Goal: Information Seeking & Learning: Learn about a topic

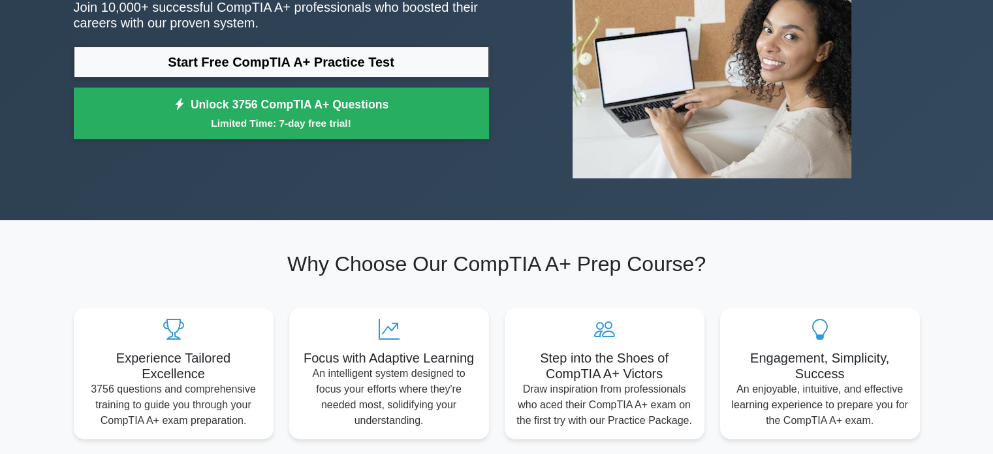
scroll to position [131, 0]
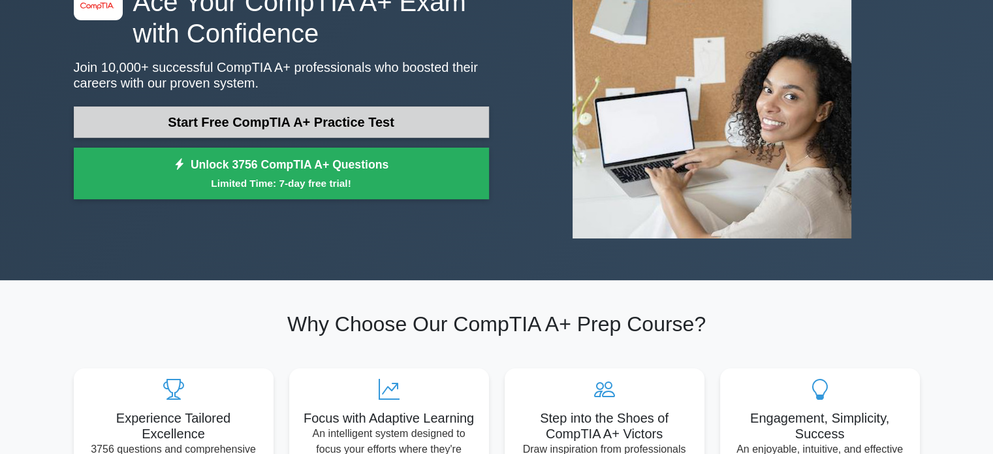
click at [137, 119] on link "Start Free CompTIA A+ Practice Test" at bounding box center [281, 121] width 415 height 31
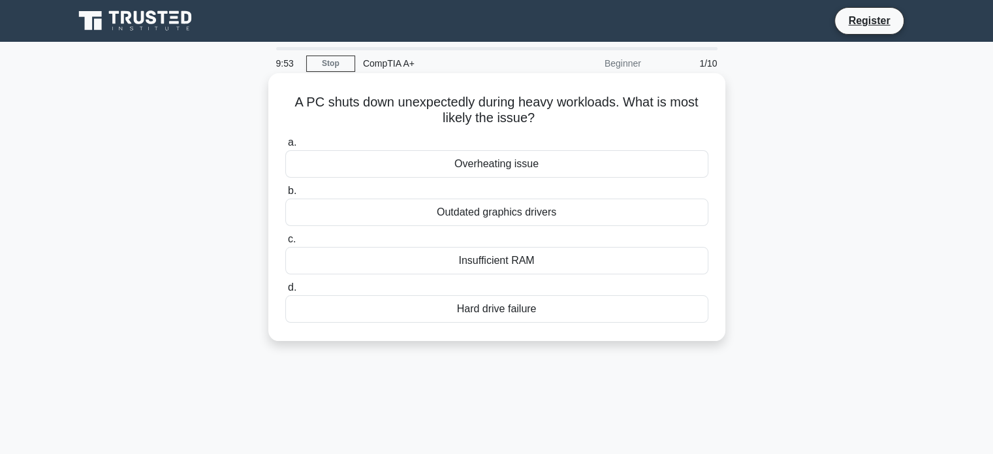
click at [422, 164] on div "Overheating issue" at bounding box center [496, 163] width 423 height 27
click at [285, 147] on input "a. Overheating issue" at bounding box center [285, 142] width 0 height 8
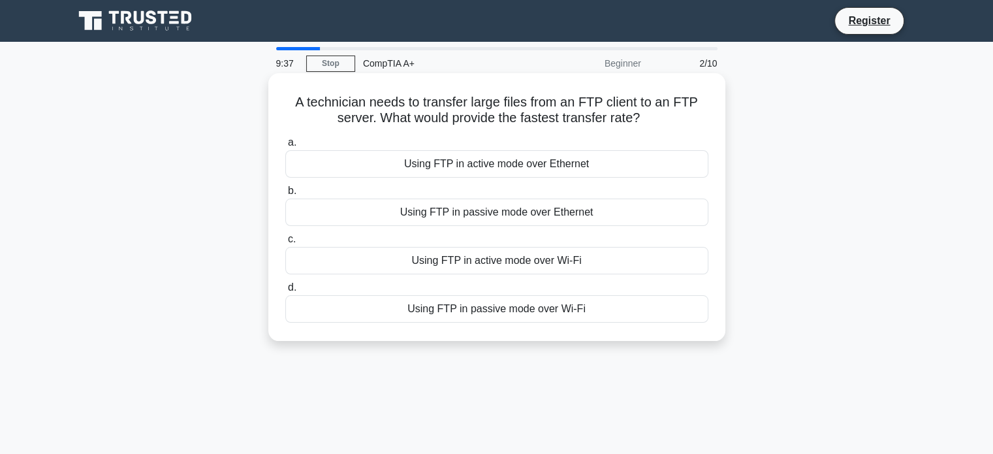
click at [445, 163] on div "Using FTP in active mode over Ethernet" at bounding box center [496, 163] width 423 height 27
click at [285, 147] on input "a. Using FTP in active mode over Ethernet" at bounding box center [285, 142] width 0 height 8
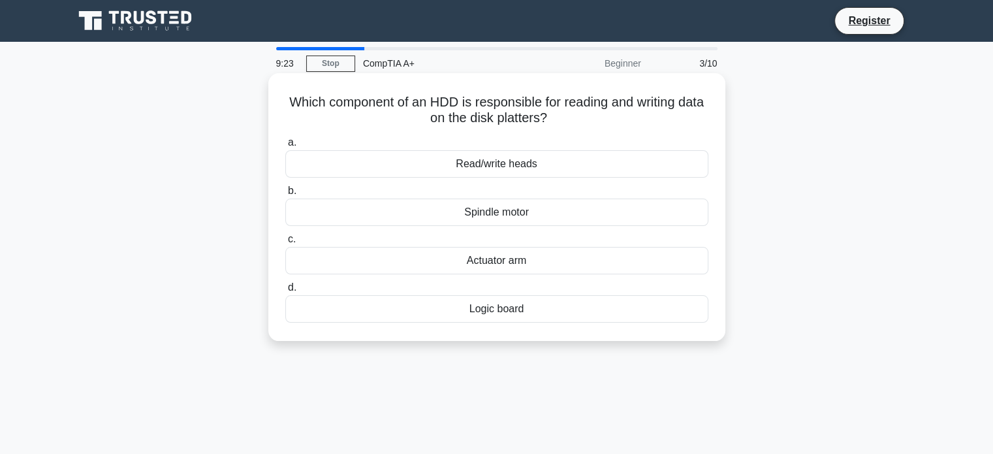
click at [498, 168] on div "Read/write heads" at bounding box center [496, 163] width 423 height 27
click at [285, 147] on input "a. Read/write heads" at bounding box center [285, 142] width 0 height 8
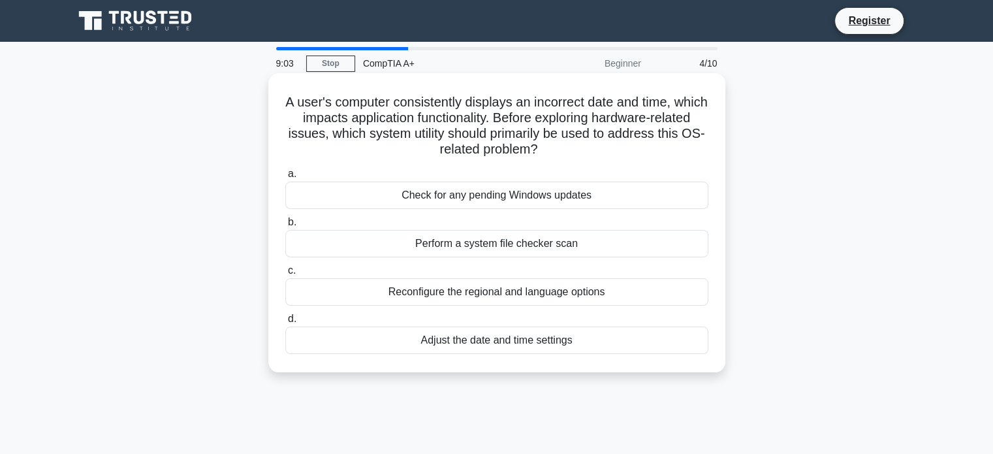
click at [436, 341] on div "Adjust the date and time settings" at bounding box center [496, 339] width 423 height 27
click at [285, 323] on input "d. Adjust the date and time settings" at bounding box center [285, 319] width 0 height 8
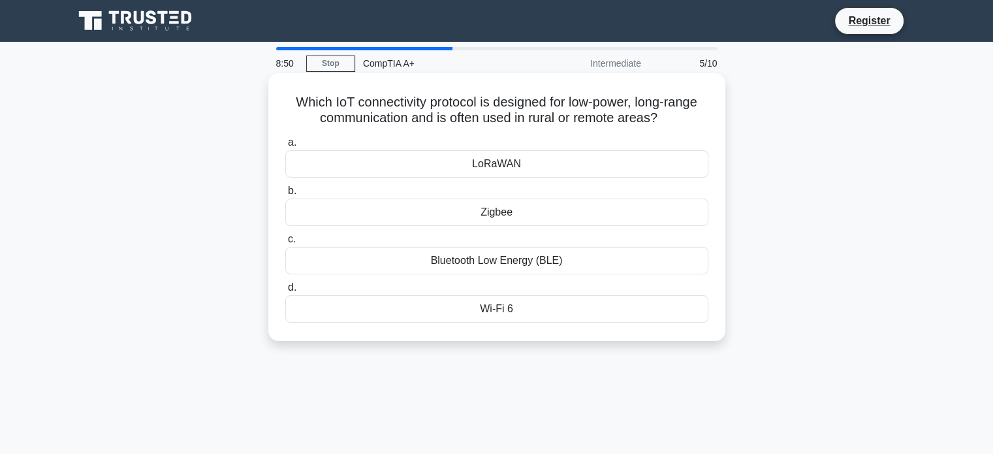
click at [365, 165] on div "LoRaWAN" at bounding box center [496, 163] width 423 height 27
click at [285, 147] on input "a. LoRaWAN" at bounding box center [285, 142] width 0 height 8
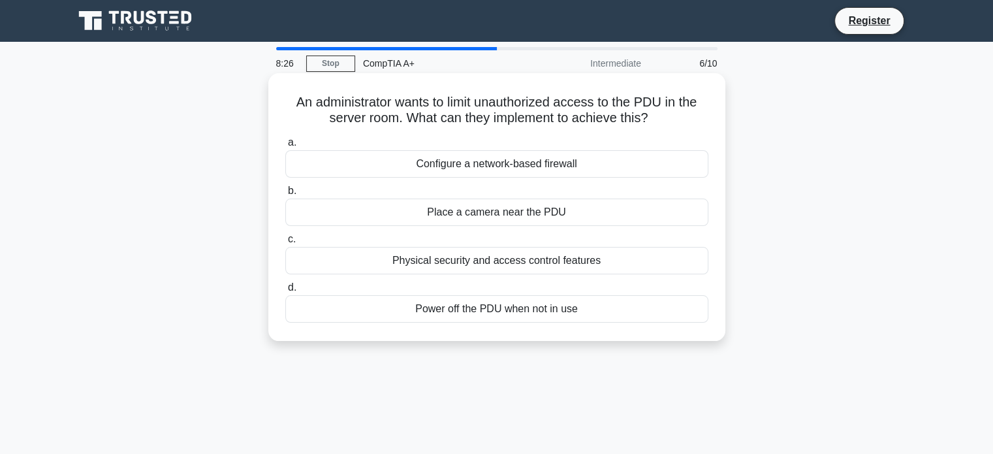
click at [426, 257] on div "Physical security and access control features" at bounding box center [496, 260] width 423 height 27
click at [285, 243] on input "c. Physical security and access control features" at bounding box center [285, 239] width 0 height 8
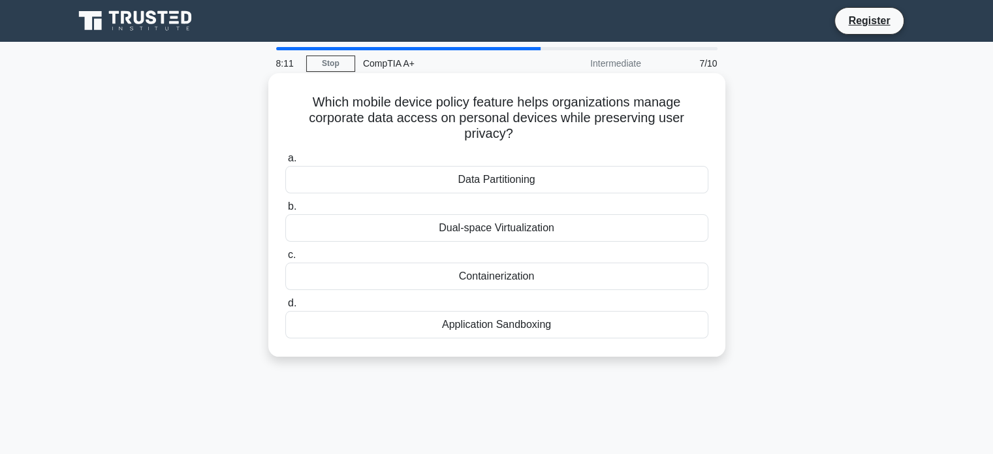
click at [497, 273] on div "Containerization" at bounding box center [496, 275] width 423 height 27
click at [285, 259] on input "c. Containerization" at bounding box center [285, 255] width 0 height 8
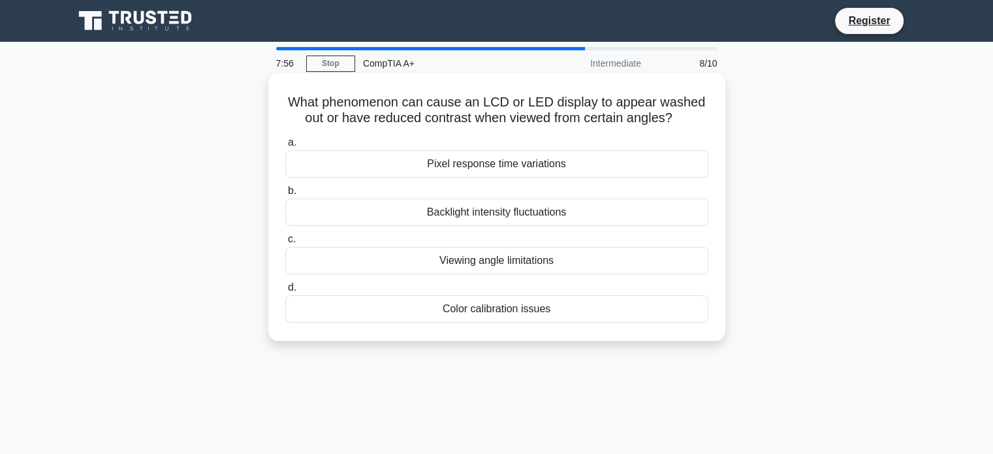
click at [478, 264] on div "Viewing angle limitations" at bounding box center [496, 260] width 423 height 27
click at [285, 243] on input "c. Viewing angle limitations" at bounding box center [285, 239] width 0 height 8
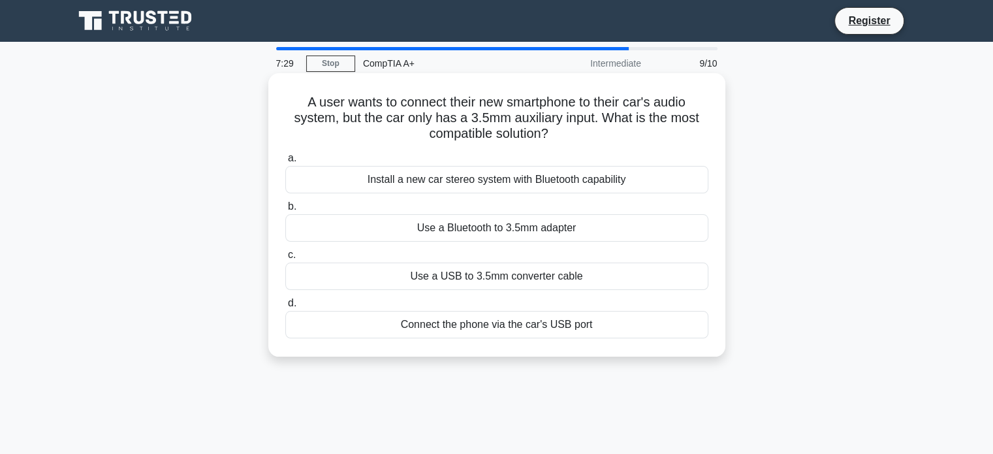
click at [413, 273] on div "Use a USB to 3.5mm converter cable" at bounding box center [496, 275] width 423 height 27
click at [285, 259] on input "c. Use a USB to 3.5mm converter cable" at bounding box center [285, 255] width 0 height 8
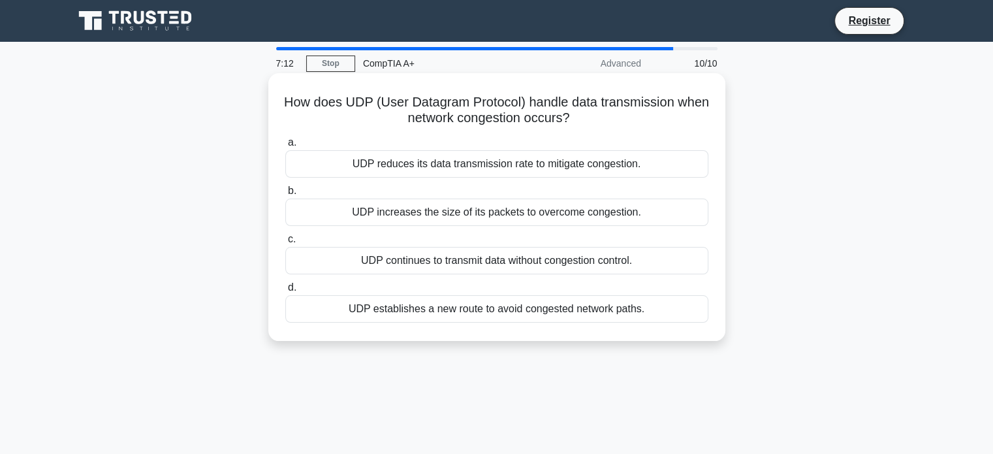
click at [415, 163] on div "UDP reduces its data transmission rate to mitigate congestion." at bounding box center [496, 163] width 423 height 27
click at [285, 147] on input "a. UDP reduces its data transmission rate to mitigate congestion." at bounding box center [285, 142] width 0 height 8
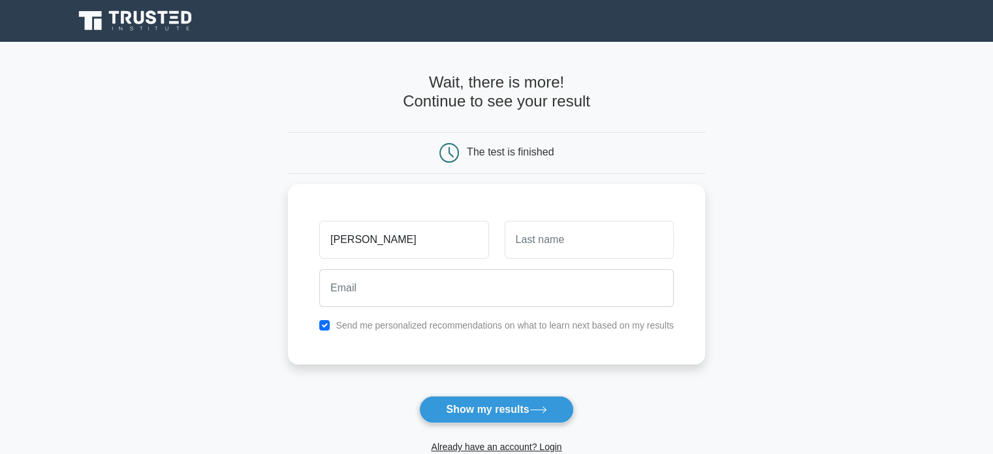
type input "Christopher"
type input "preston"
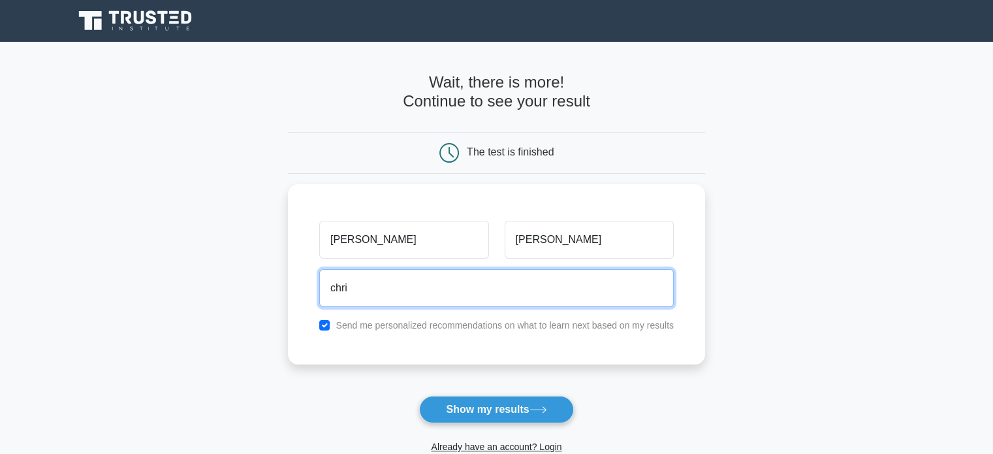
type input "chris.w.preston@gmail.com"
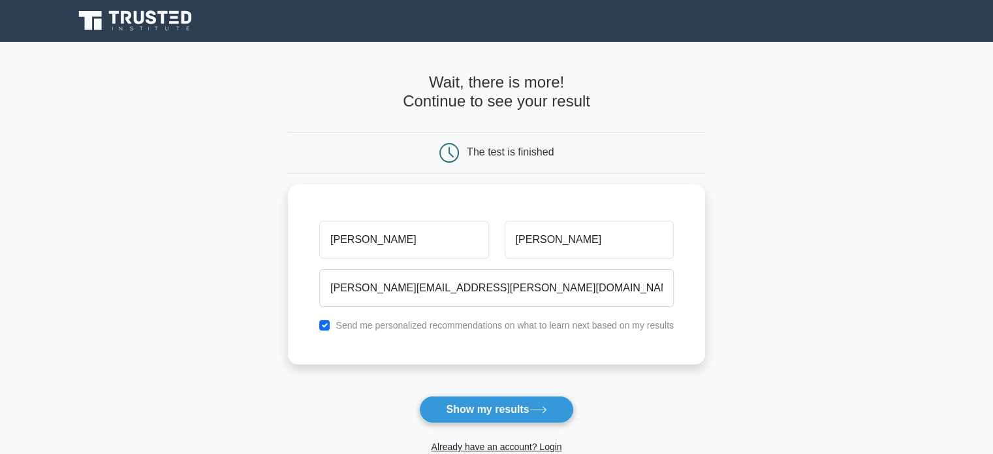
click at [459, 404] on button "Show my results" at bounding box center [496, 409] width 154 height 27
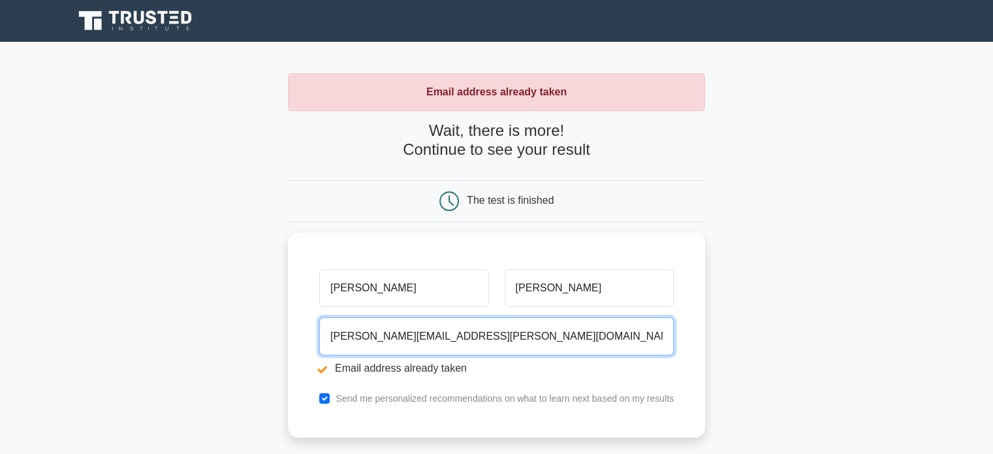
drag, startPoint x: 469, startPoint y: 330, endPoint x: 244, endPoint y: 332, distance: 225.2
click at [245, 333] on main "Email address already taken Wait, there is more! Continue to see your result Th…" at bounding box center [496, 313] width 993 height 543
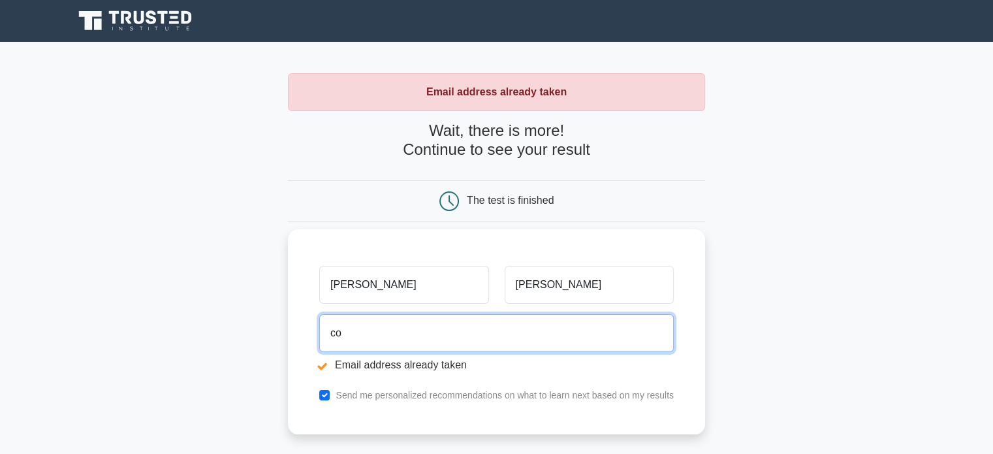
type input "commonweirdo@gmail.com"
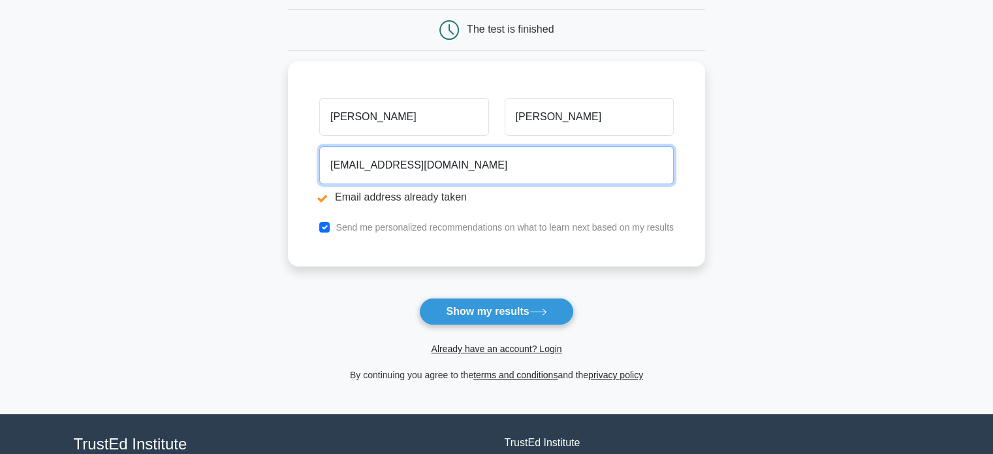
scroll to position [196, 0]
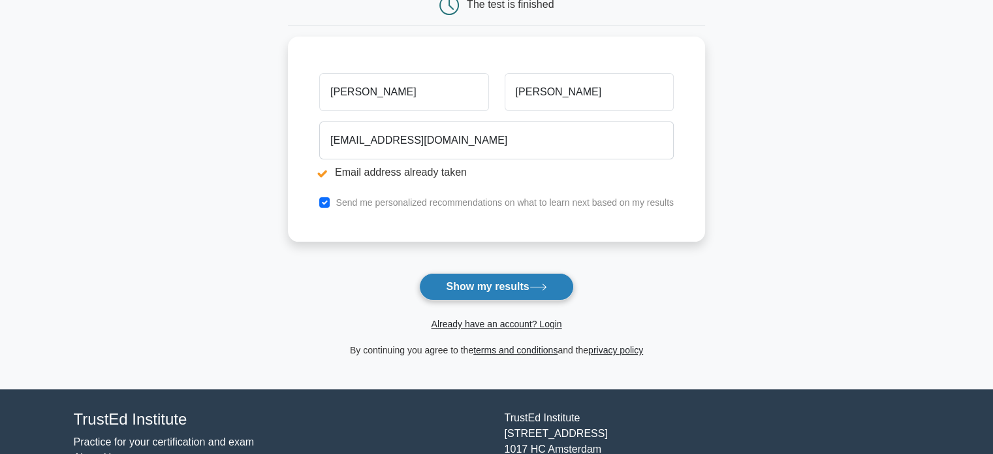
click at [455, 287] on button "Show my results" at bounding box center [496, 286] width 154 height 27
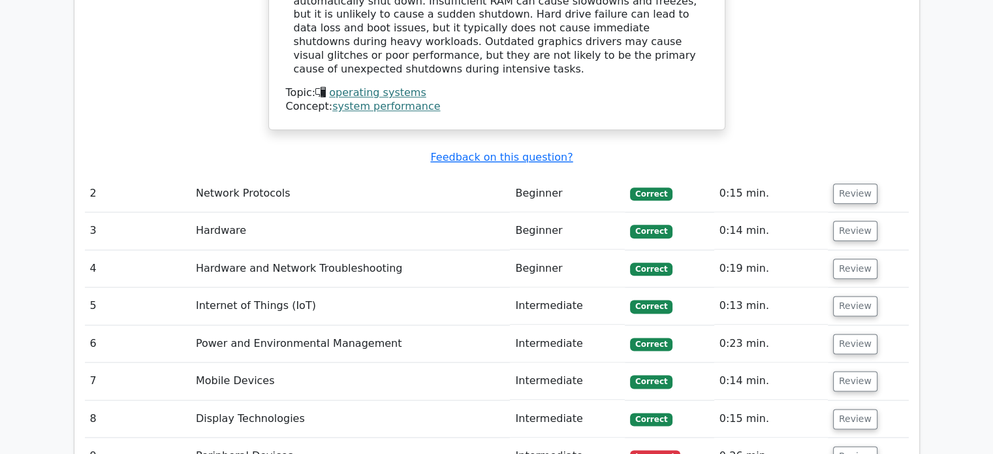
scroll to position [1632, 0]
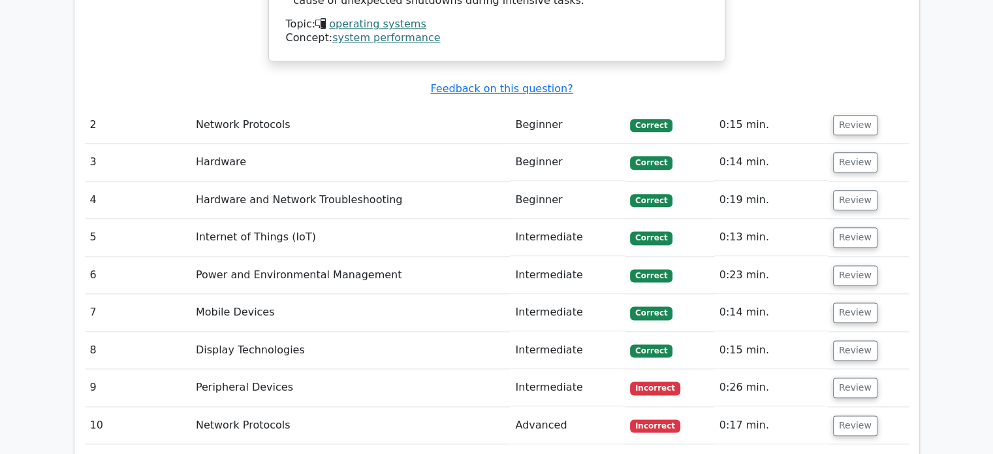
click at [260, 369] on td "Peripheral Devices" at bounding box center [351, 387] width 320 height 37
click at [855, 377] on button "Review" at bounding box center [855, 387] width 44 height 20
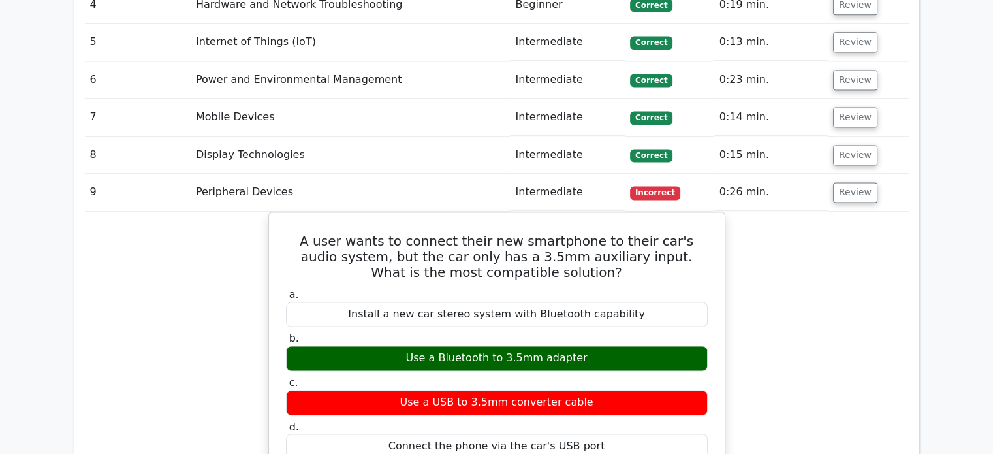
scroll to position [1828, 0]
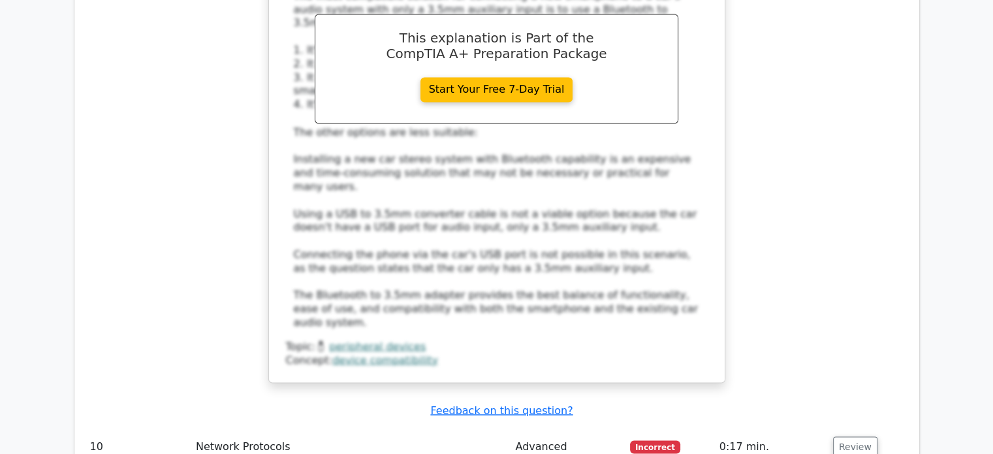
scroll to position [2350, 0]
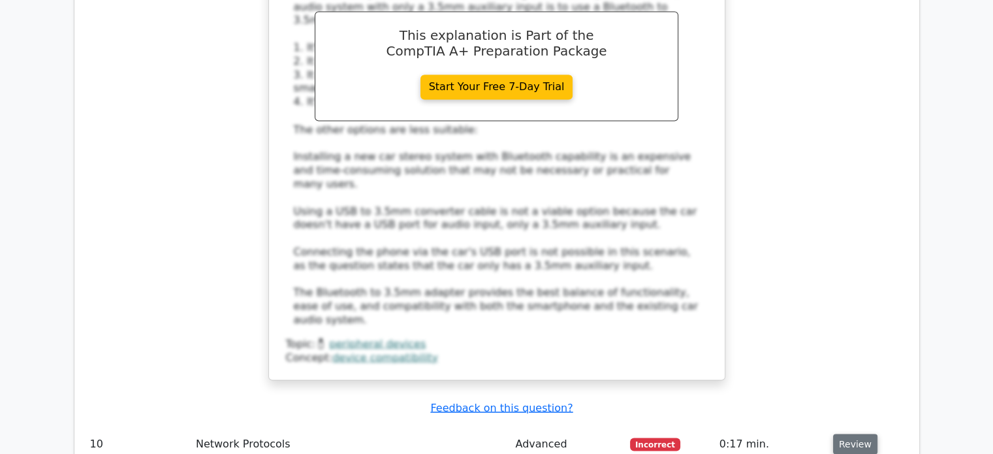
click at [854, 433] on button "Review" at bounding box center [855, 443] width 44 height 20
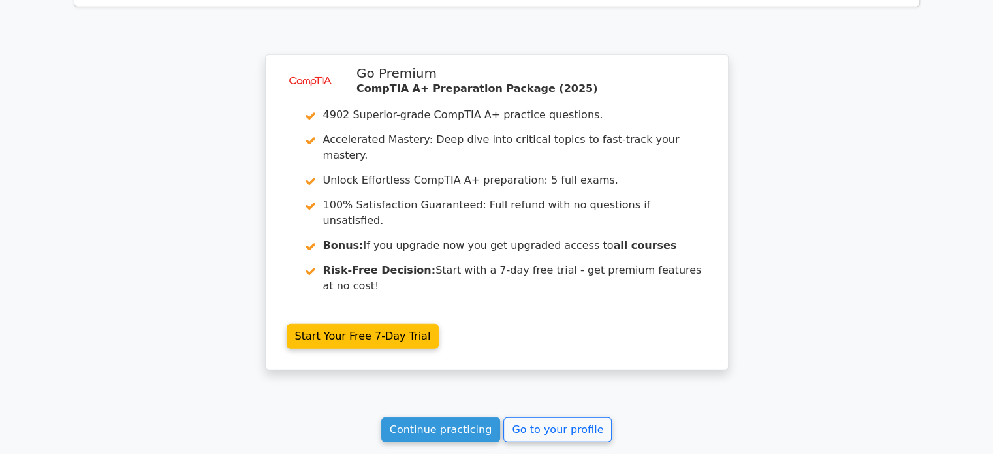
scroll to position [3384, 0]
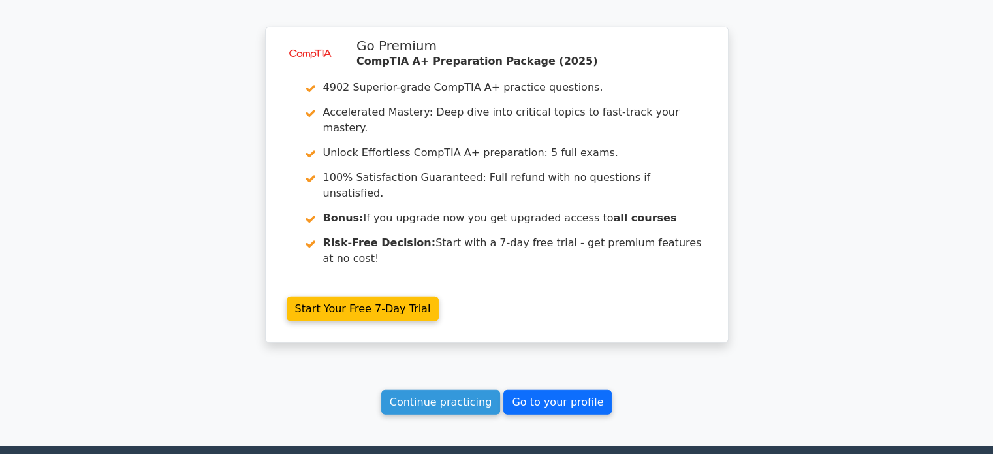
click at [552, 390] on link "Go to your profile" at bounding box center [557, 402] width 108 height 25
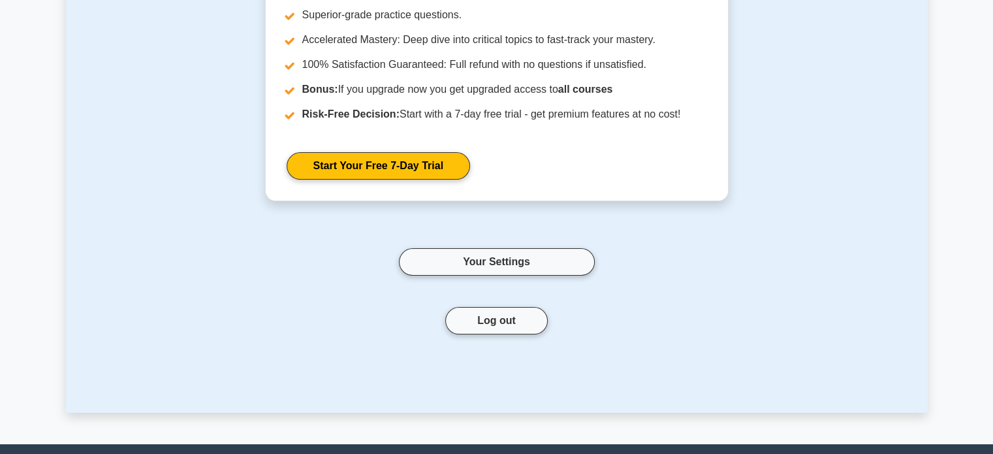
scroll to position [196, 0]
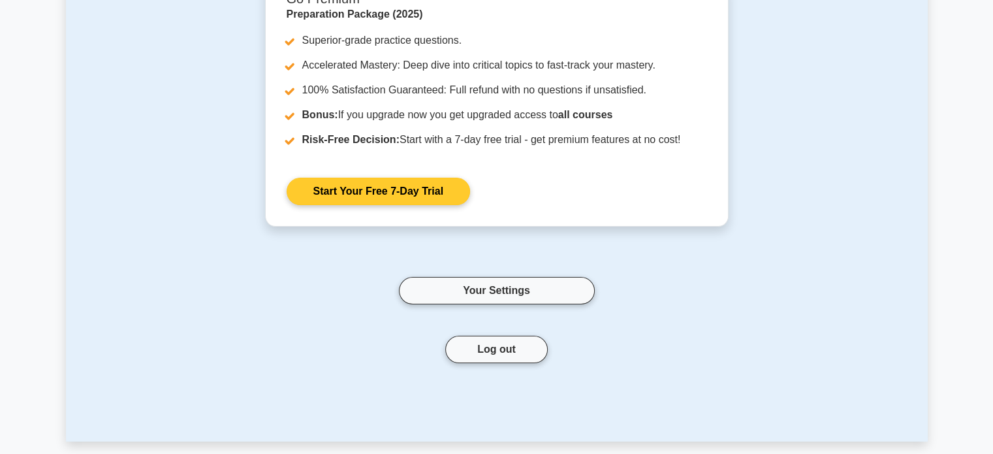
click at [395, 189] on link "Start Your Free 7-Day Trial" at bounding box center [378, 191] width 183 height 27
